Goal: Manage account settings

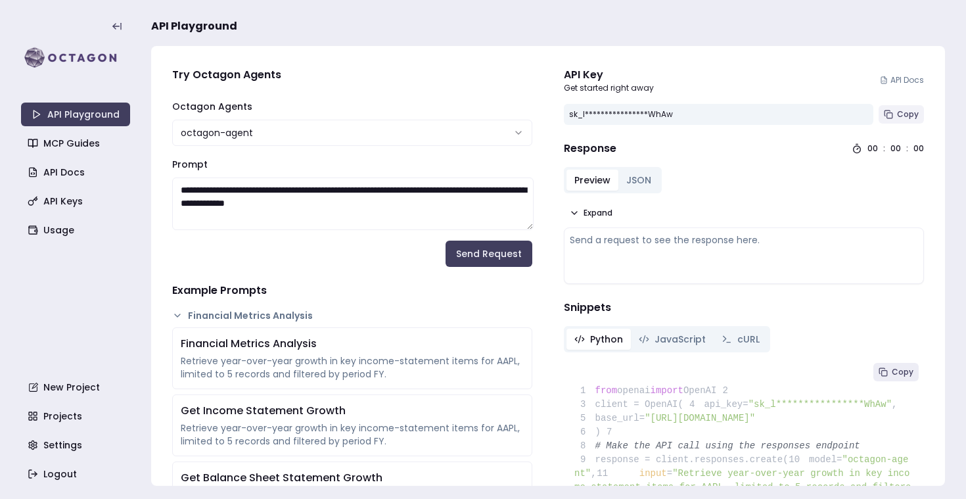
click at [892, 114] on rect at bounding box center [889, 115] width 5 height 5
click at [908, 117] on span "Copy" at bounding box center [908, 114] width 22 height 11
click at [95, 451] on link "Settings" at bounding box center [76, 445] width 109 height 24
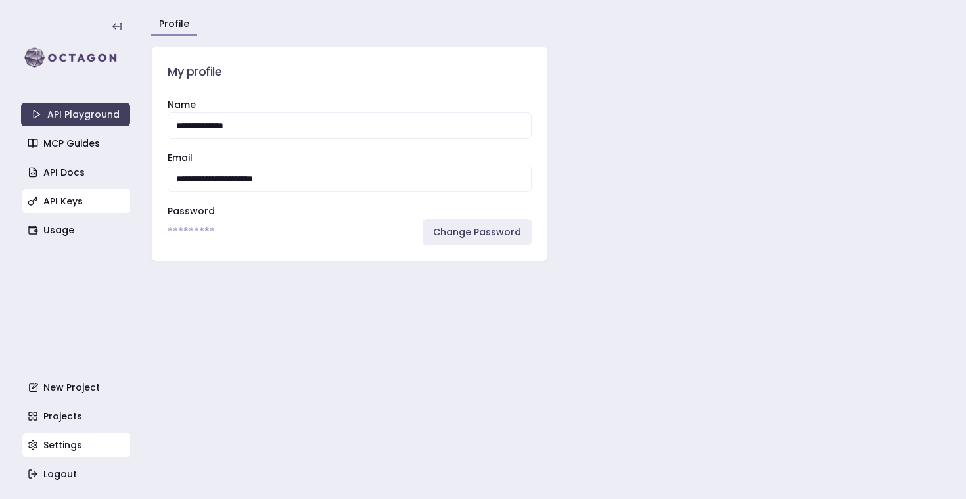
click at [83, 212] on link "API Keys" at bounding box center [76, 201] width 109 height 24
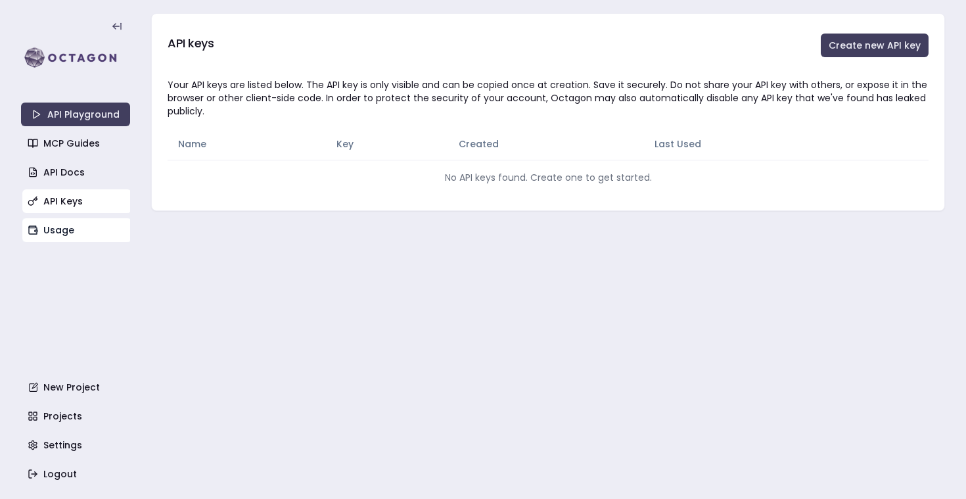
click at [78, 234] on link "Usage" at bounding box center [76, 230] width 109 height 24
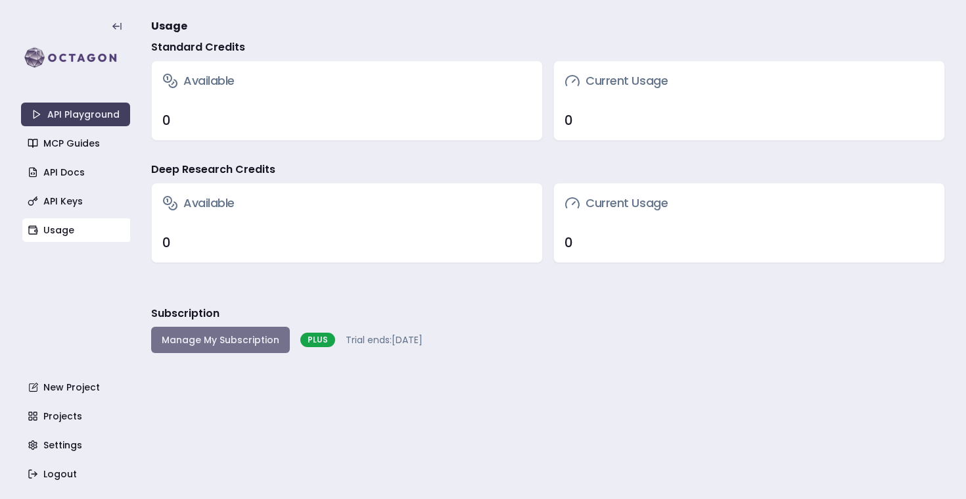
click at [216, 342] on button "Manage My Subscription" at bounding box center [220, 339] width 139 height 26
click at [267, 330] on button "Manage My Subscription" at bounding box center [220, 339] width 139 height 26
